Goal: Transaction & Acquisition: Purchase product/service

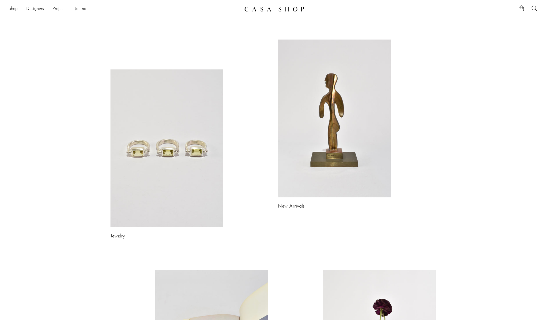
click at [191, 164] on link at bounding box center [166, 149] width 113 height 158
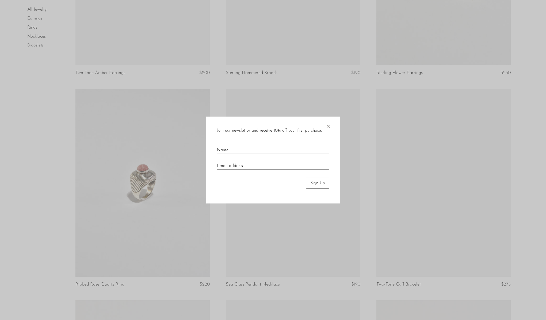
scroll to position [596, 0]
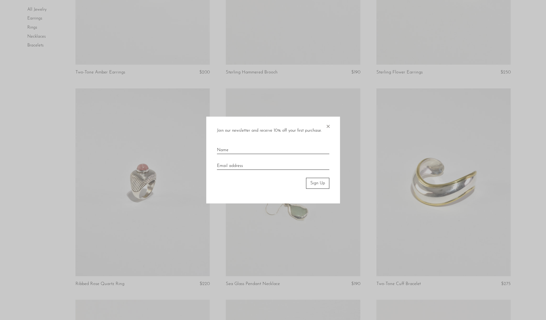
click at [330, 125] on span "×" at bounding box center [327, 125] width 5 height 17
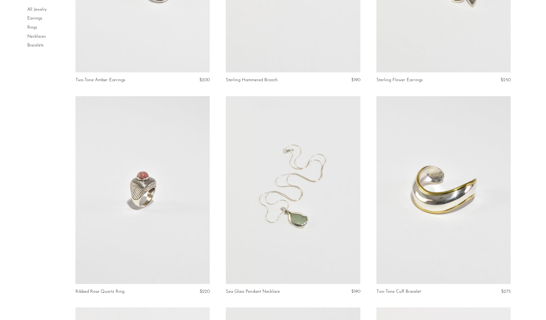
scroll to position [635, 0]
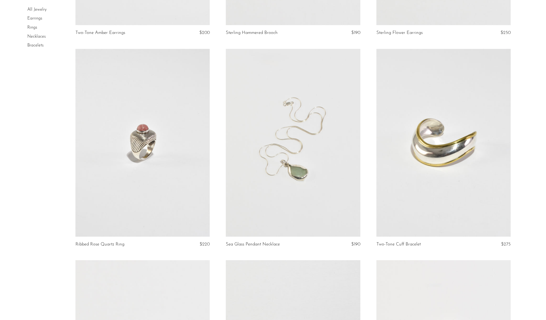
click at [153, 163] on link at bounding box center [142, 143] width 134 height 188
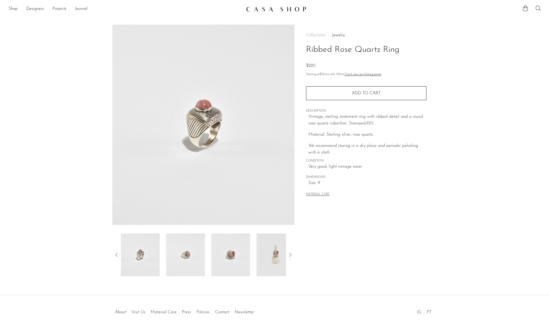
click at [232, 259] on img at bounding box center [230, 255] width 39 height 43
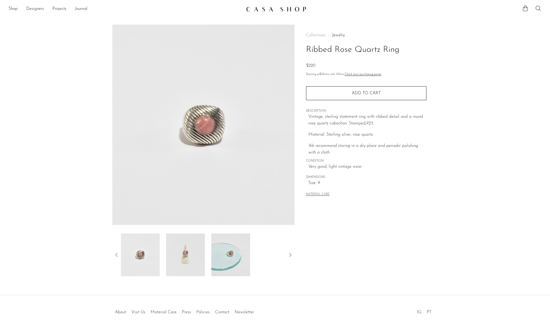
click at [135, 260] on img at bounding box center [140, 255] width 39 height 43
click at [40, 11] on link "Designers" at bounding box center [35, 9] width 18 height 7
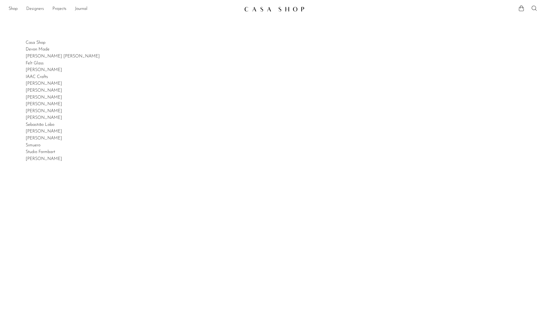
click at [41, 10] on link "Designers" at bounding box center [35, 9] width 18 height 7
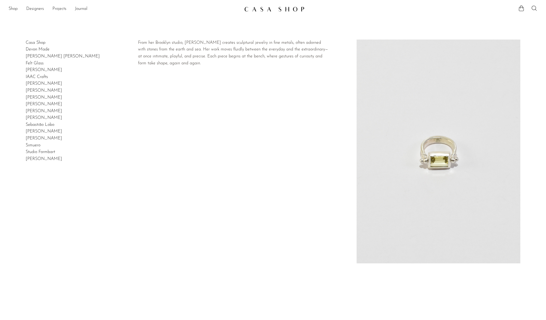
click at [45, 105] on link "[PERSON_NAME]" at bounding box center [44, 104] width 36 height 4
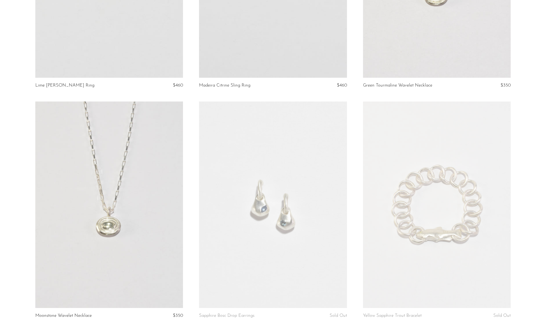
scroll to position [293, 0]
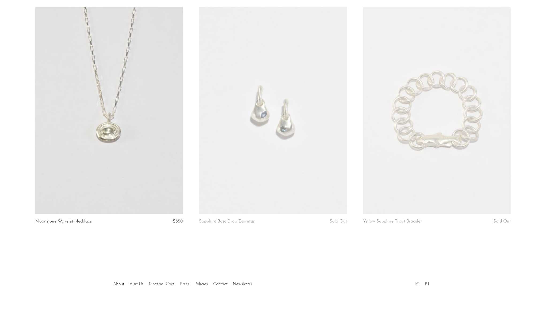
click at [266, 223] on h2 "Sapphire Bosc Drop Earrings" at bounding box center [250, 221] width 103 height 5
click at [400, 158] on link at bounding box center [437, 110] width 148 height 207
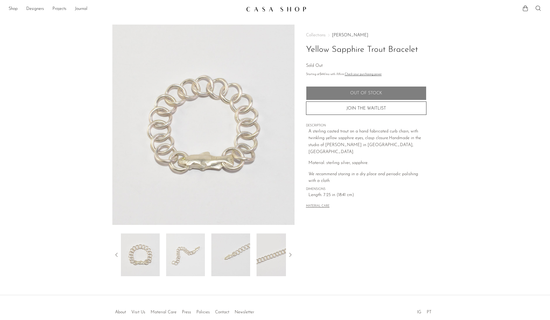
click at [192, 253] on img at bounding box center [185, 255] width 39 height 43
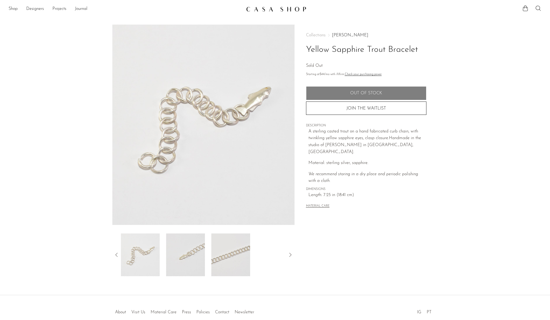
click at [232, 256] on img at bounding box center [230, 255] width 39 height 43
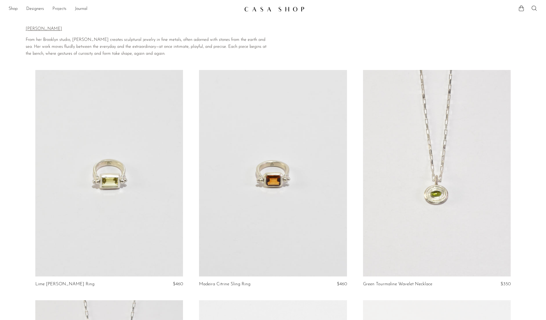
click at [59, 9] on link "Projects" at bounding box center [59, 9] width 14 height 7
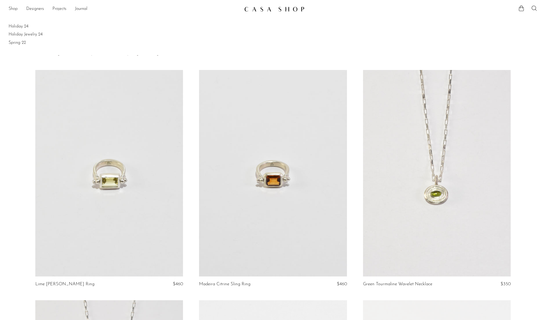
click at [11, 10] on link "Shop" at bounding box center [13, 9] width 9 height 7
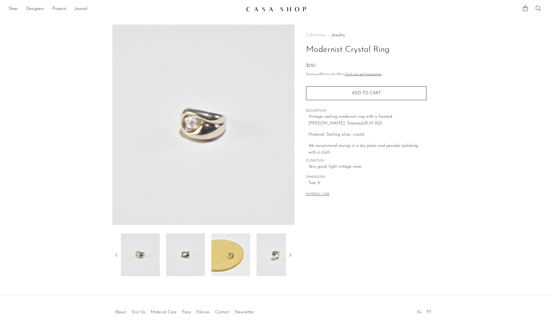
click at [183, 255] on img at bounding box center [185, 255] width 39 height 43
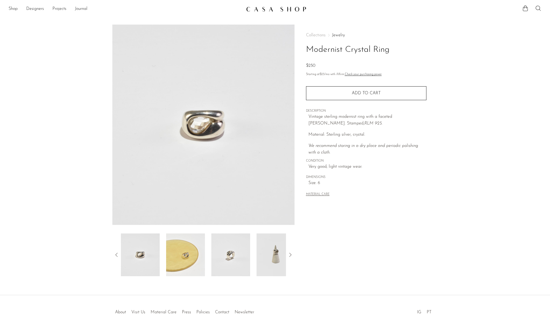
click at [268, 264] on img at bounding box center [275, 255] width 39 height 43
